Goal: Navigation & Orientation: Find specific page/section

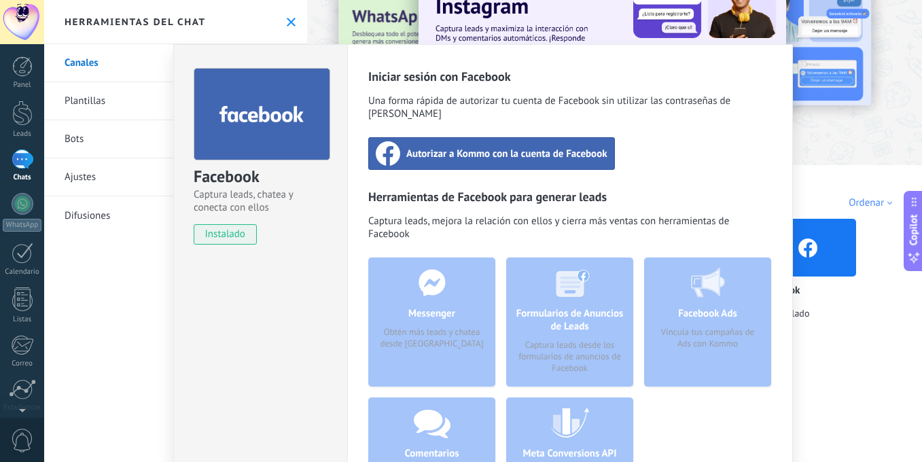
click at [287, 35] on div "Facebook Captura leads, chatea y conecta con ellos instalado Desinstalar Inicia…" at bounding box center [483, 231] width 878 height 462
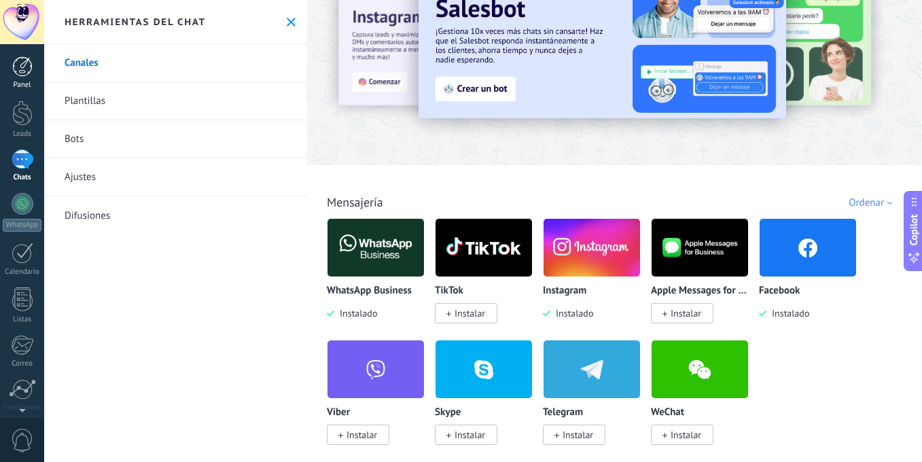
click at [24, 75] on div at bounding box center [22, 66] width 20 height 20
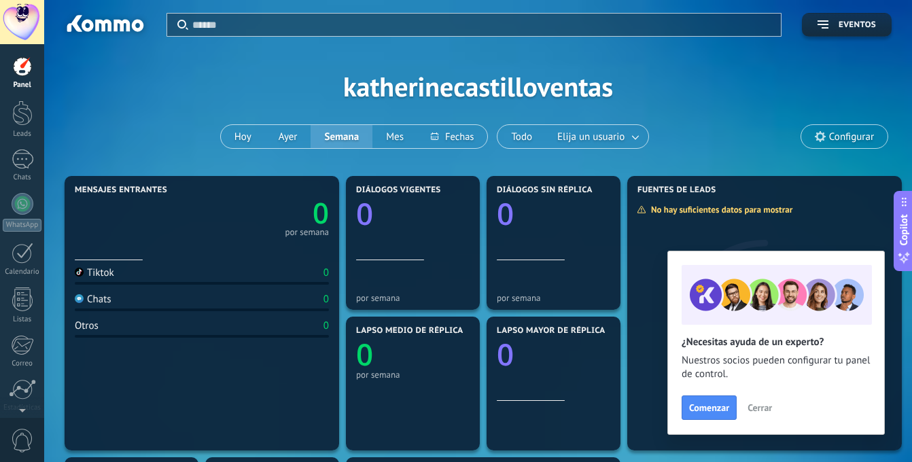
click at [758, 408] on span "Cerrar" at bounding box center [759, 408] width 24 height 10
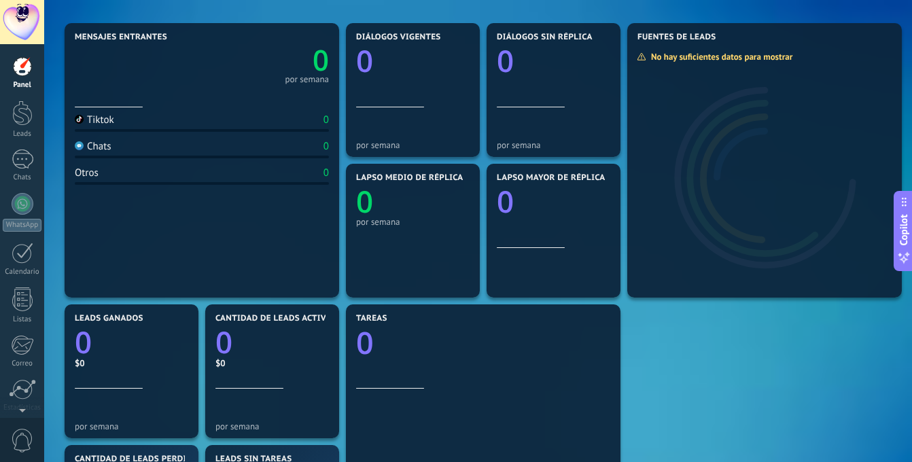
scroll to position [154, 0]
click at [354, 368] on section "Tareas 0" at bounding box center [483, 441] width 274 height 274
